Goal: Use online tool/utility: Utilize a website feature to perform a specific function

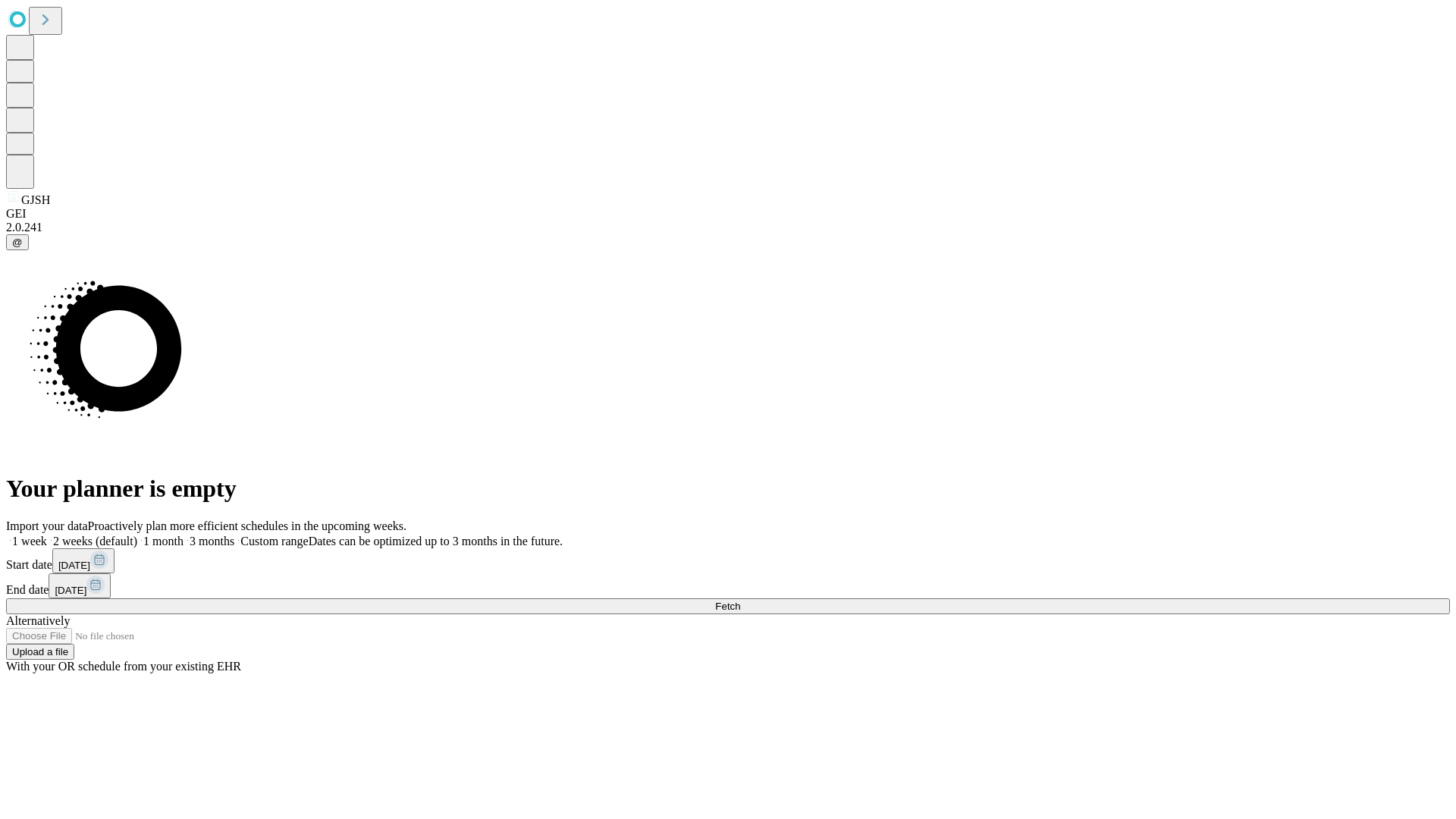
click at [741, 600] on span "Fetch" at bounding box center [728, 606] width 25 height 12
